Goal: Information Seeking & Learning: Learn about a topic

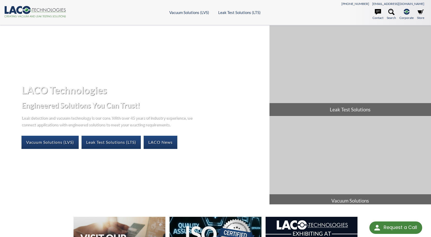
scroll to position [129, 0]
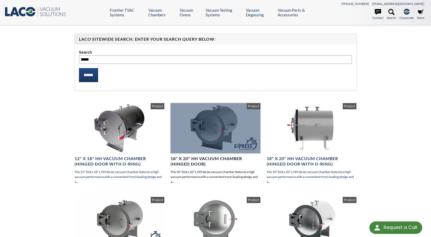
click at [216, 127] on div at bounding box center [216, 128] width 90 height 51
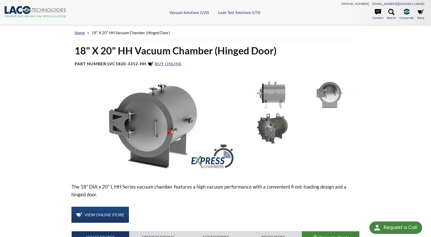
click at [139, 132] on img at bounding box center [155, 127] width 169 height 95
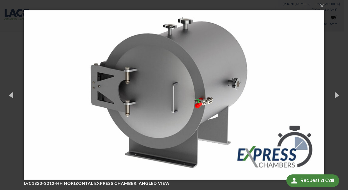
click at [320, 8] on button "×" at bounding box center [175, 5] width 300 height 11
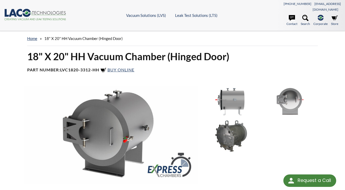
click at [163, 31] on div "home » 18" X 20" HH Vacuum Chamber (Hinged Door)" at bounding box center [172, 38] width 291 height 15
click at [263, 50] on h1 "18" X 20" HH Vacuum Chamber (Hinged Door)" at bounding box center [172, 56] width 291 height 13
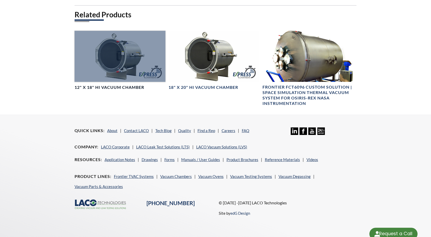
scroll to position [271, 0]
select select "Language Translate Widget"
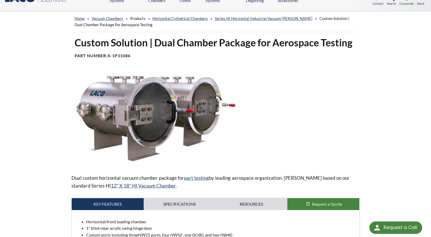
scroll to position [0, 0]
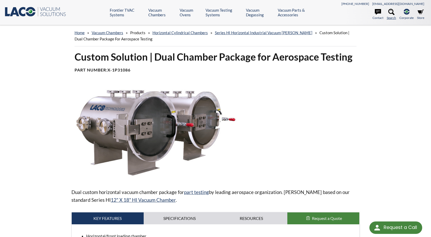
click at [392, 14] on icon at bounding box center [391, 12] width 6 height 6
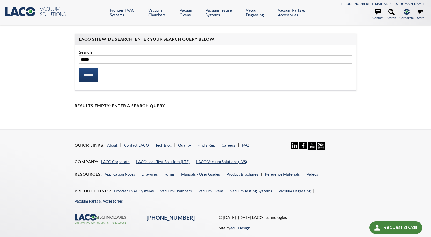
type input "*****"
click at [79, 68] on input "******" at bounding box center [88, 75] width 19 height 14
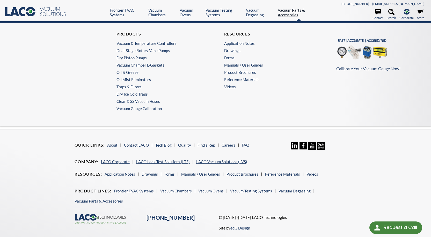
click at [285, 16] on link "Vacuum Parts & Accessories" at bounding box center [299, 12] width 42 height 9
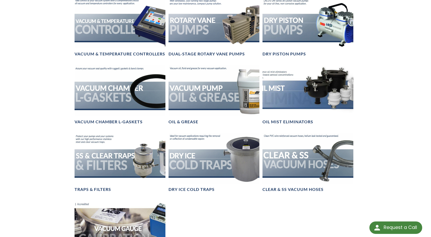
scroll to position [311, 0]
